Goal: Book appointment/travel/reservation

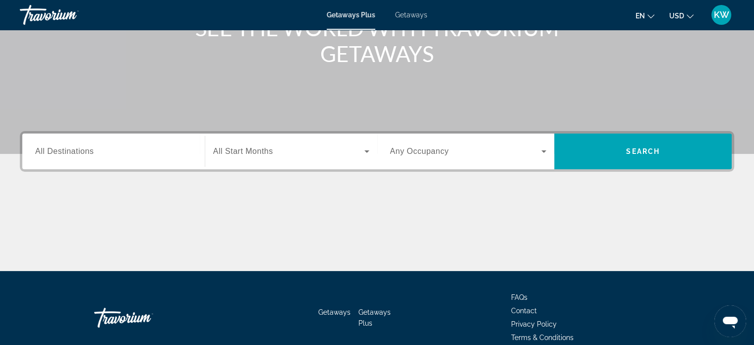
scroll to position [191, 0]
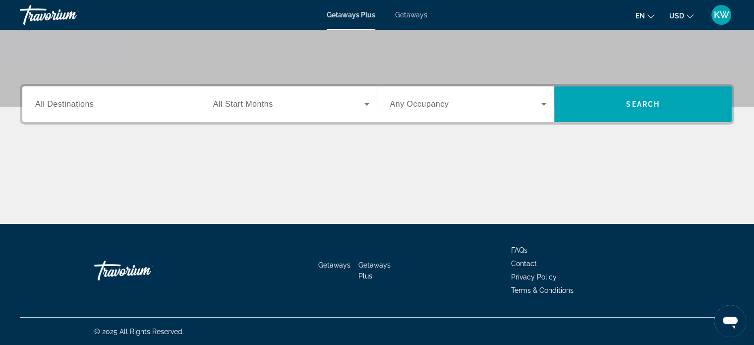
click at [266, 100] on span "All Start Months" at bounding box center [243, 104] width 60 height 8
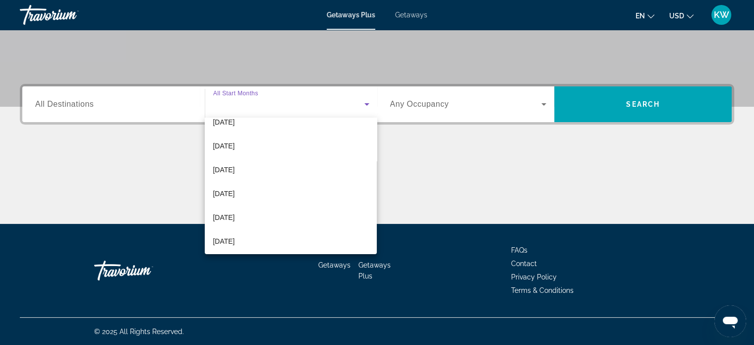
scroll to position [83, 0]
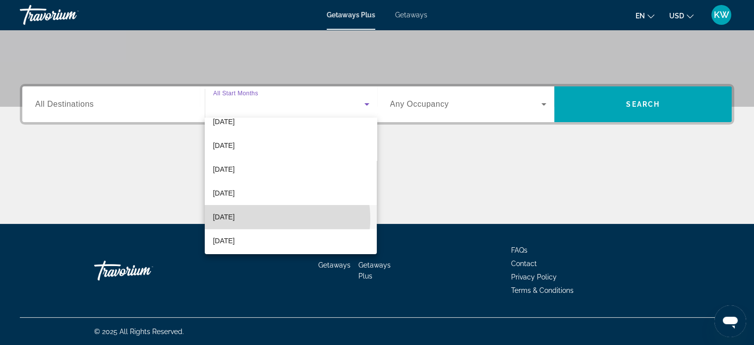
click at [274, 218] on mat-option "[DATE]" at bounding box center [291, 217] width 172 height 24
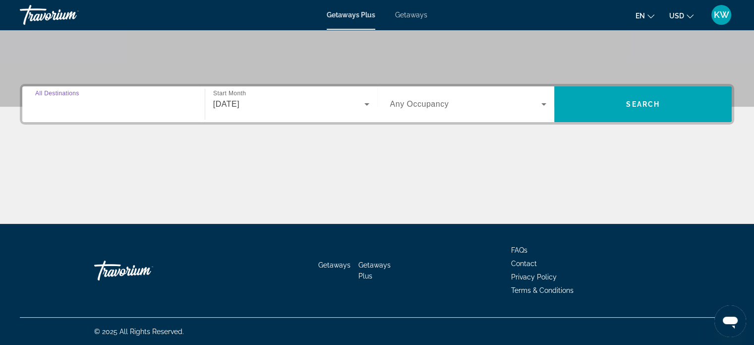
click at [190, 102] on input "Destination All Destinations" at bounding box center [113, 105] width 157 height 12
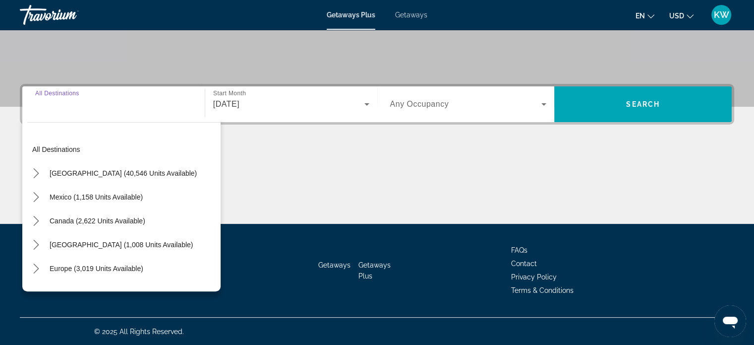
click at [190, 102] on input "Destination All Destinations" at bounding box center [113, 105] width 157 height 12
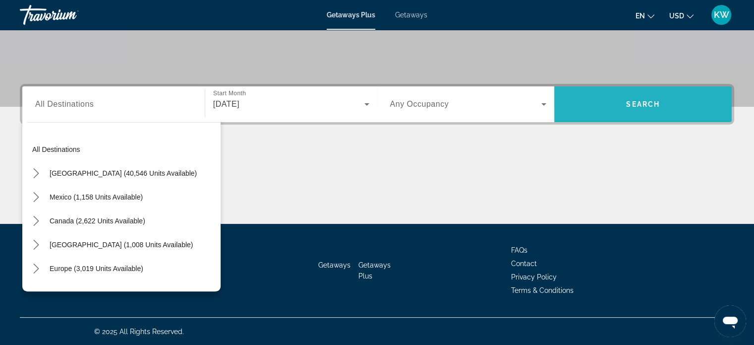
click at [639, 94] on span "Search" at bounding box center [642, 104] width 177 height 24
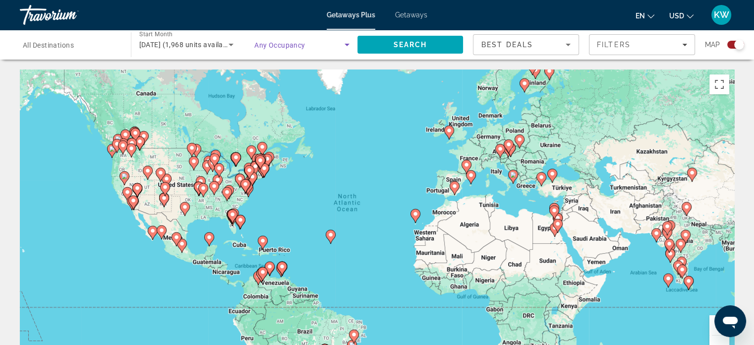
click at [346, 47] on icon "Search widget" at bounding box center [347, 45] width 12 height 12
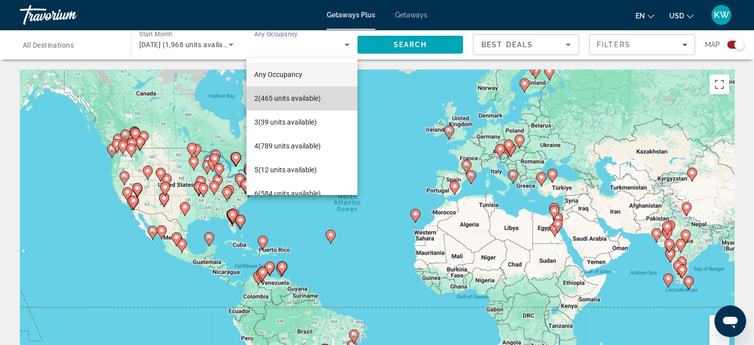
click at [330, 101] on mat-option "2 (465 units available)" at bounding box center [301, 98] width 111 height 24
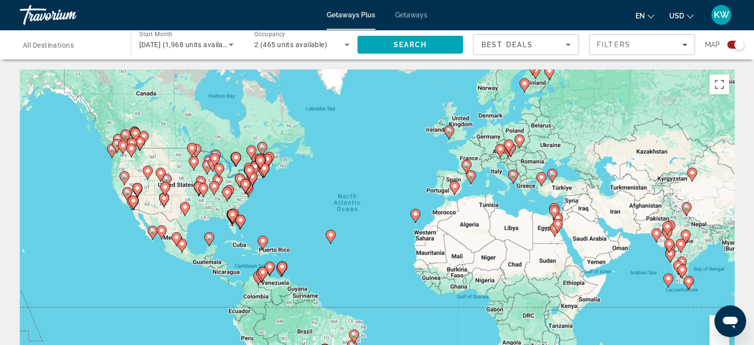
click at [504, 38] on div "Best Deals" at bounding box center [525, 49] width 89 height 28
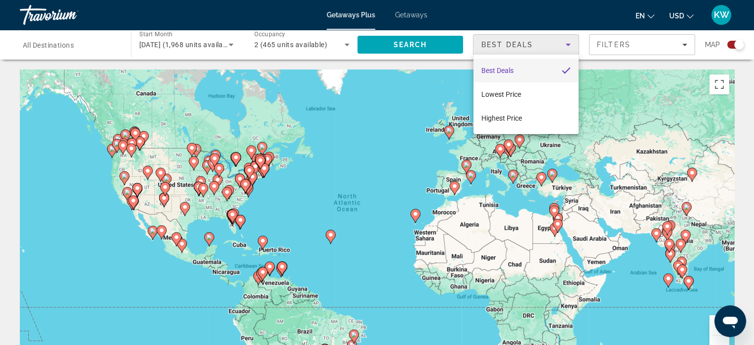
click at [539, 46] on div at bounding box center [377, 172] width 754 height 345
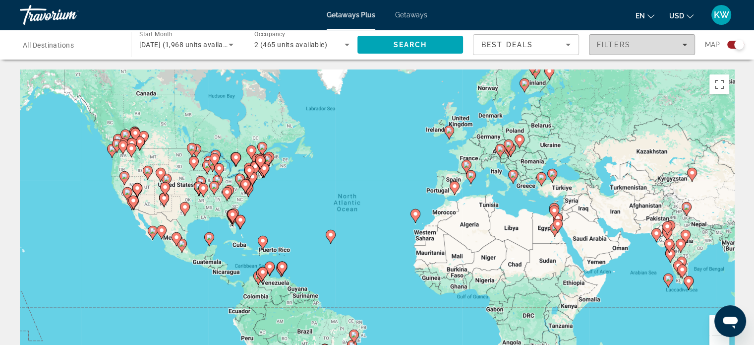
click at [615, 51] on span "Filters" at bounding box center [641, 45] width 105 height 24
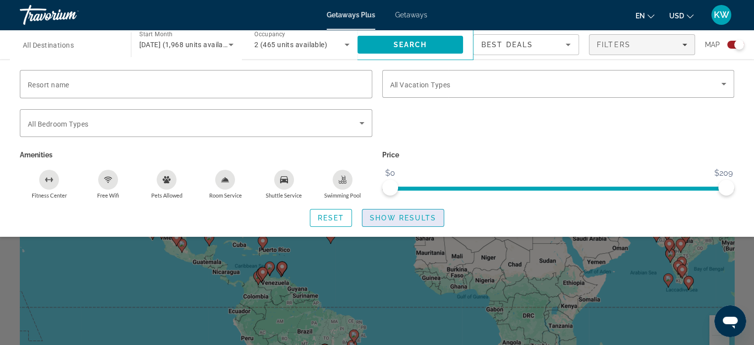
click at [418, 214] on span "Show Results" at bounding box center [403, 218] width 66 height 8
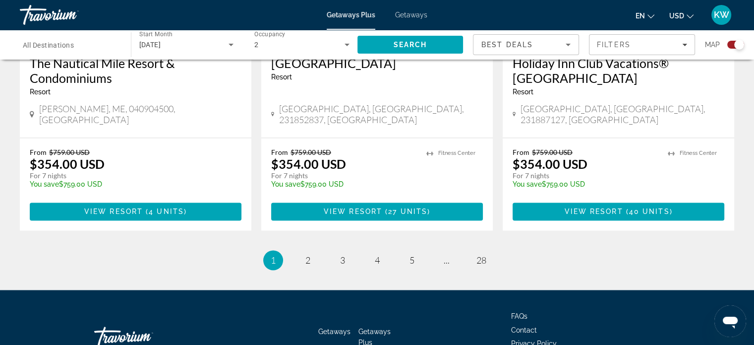
scroll to position [1596, 0]
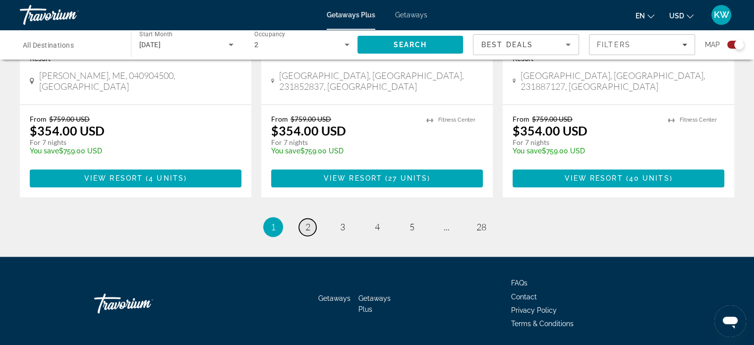
click at [313, 218] on link "page 2" at bounding box center [307, 226] width 17 height 17
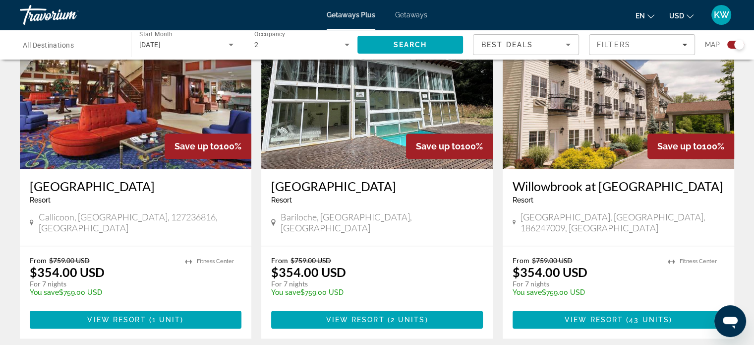
scroll to position [770, 0]
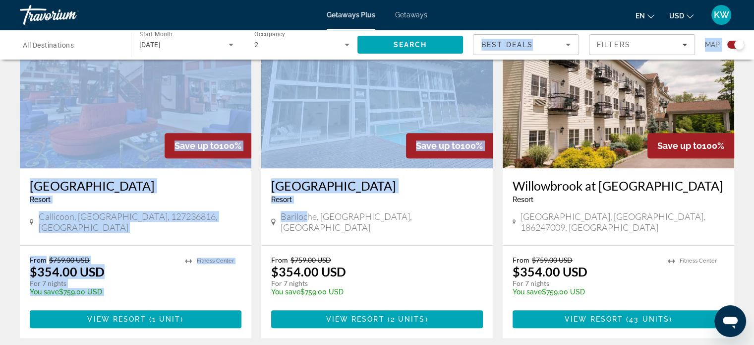
drag, startPoint x: 310, startPoint y: 187, endPoint x: 268, endPoint y: 40, distance: 152.5
click at [268, 40] on div "Destination All Destinations Start Month All Start Months [DATE] Occupancy Any …" at bounding box center [377, 239] width 754 height 1878
click at [389, 178] on div "[GEOGRAPHIC_DATA] - This is an adults only resort" at bounding box center [377, 194] width 212 height 33
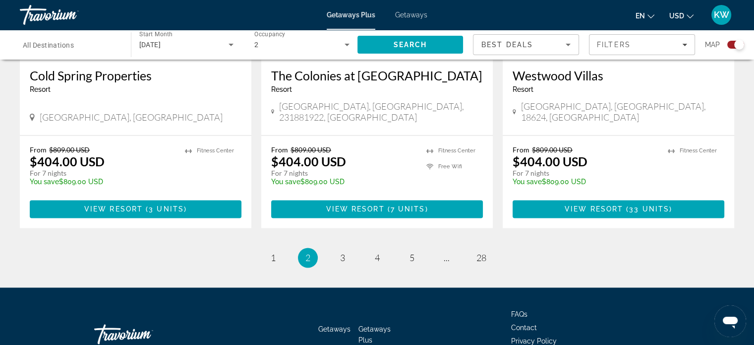
scroll to position [1596, 0]
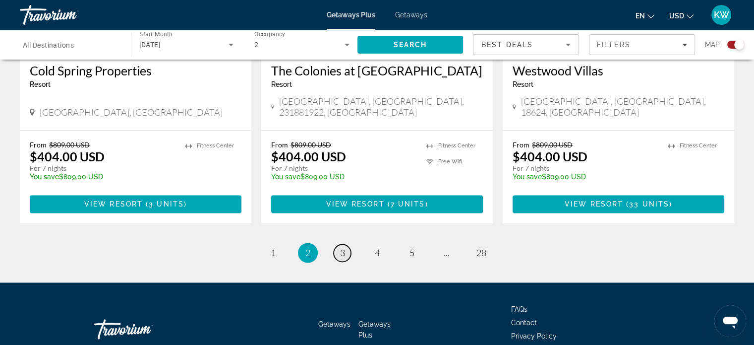
click at [345, 244] on link "page 3" at bounding box center [342, 252] width 17 height 17
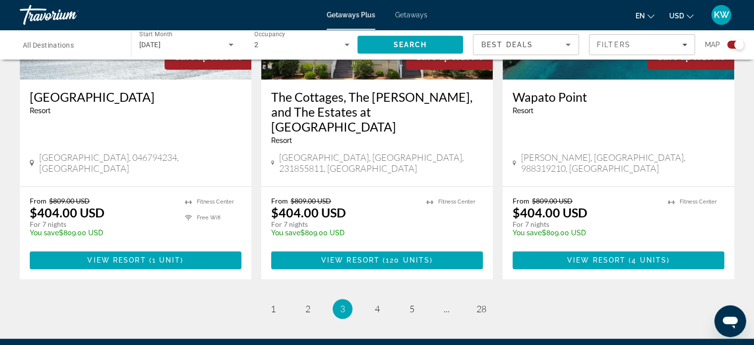
scroll to position [1566, 0]
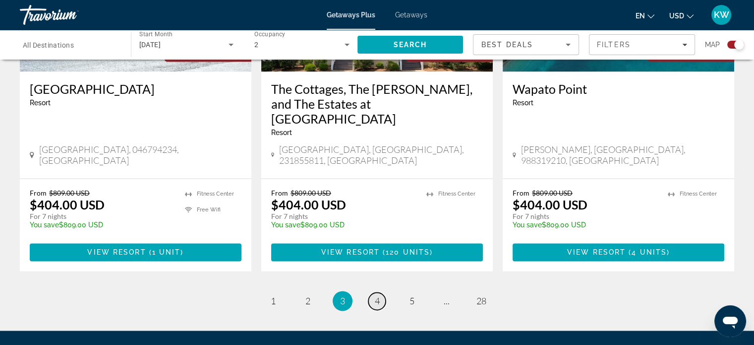
click at [375, 295] on span "4" at bounding box center [377, 300] width 5 height 11
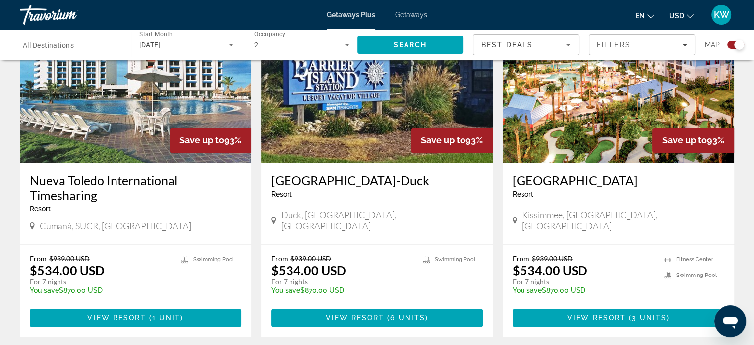
scroll to position [1487, 0]
